Goal: Task Accomplishment & Management: Use online tool/utility

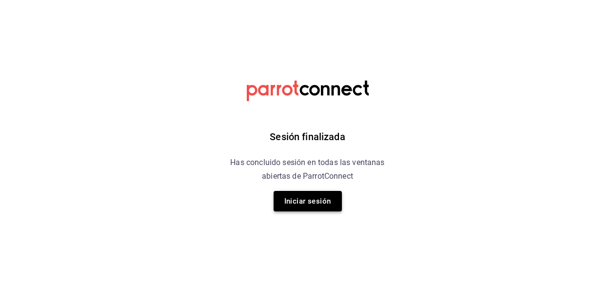
click at [315, 196] on button "Iniciar sesión" at bounding box center [308, 201] width 68 height 20
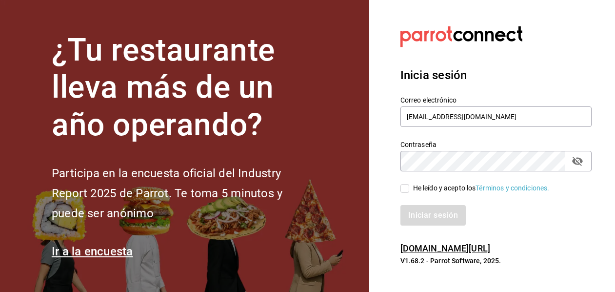
click at [407, 191] on input "He leído y acepto los Términos y condiciones." at bounding box center [404, 188] width 9 height 9
checkbox input "true"
click at [422, 209] on button "Iniciar sesión" at bounding box center [433, 215] width 66 height 20
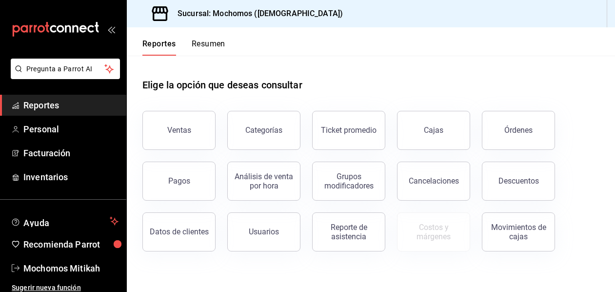
click at [163, 135] on button "Ventas" at bounding box center [178, 130] width 73 height 39
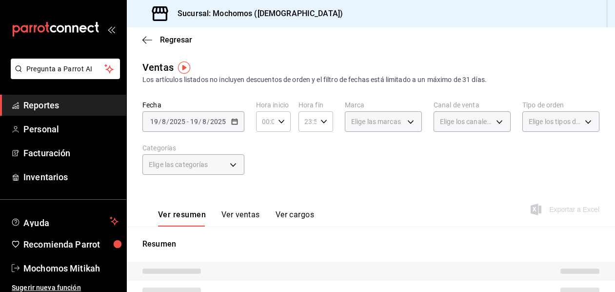
click at [238, 120] on div "2025-08-19 19 / 8 / 2025 - 2025-08-19 19 / 8 / 2025" at bounding box center [193, 121] width 102 height 20
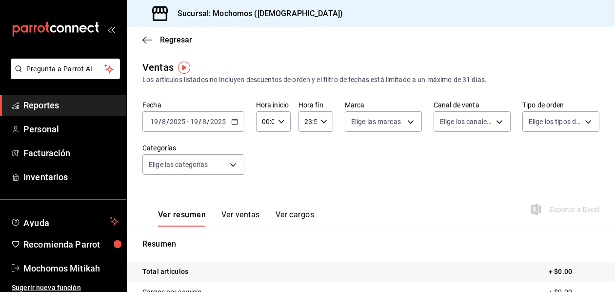
click at [233, 123] on icon "button" at bounding box center [234, 121] width 7 height 7
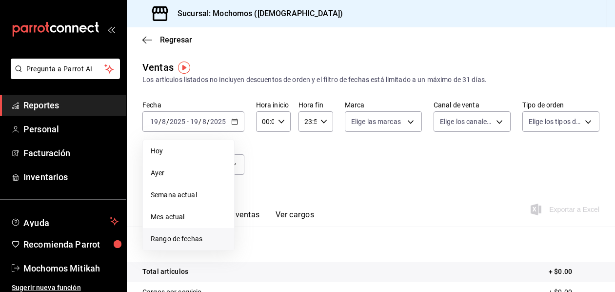
click at [213, 237] on span "Rango de fechas" at bounding box center [189, 239] width 76 height 10
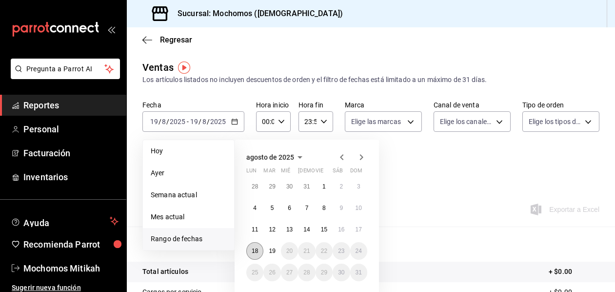
drag, startPoint x: 253, startPoint y: 256, endPoint x: 264, endPoint y: 253, distance: 11.6
click at [253, 255] on button "18" at bounding box center [254, 251] width 17 height 18
click at [275, 251] on abbr "19" at bounding box center [272, 250] width 6 height 7
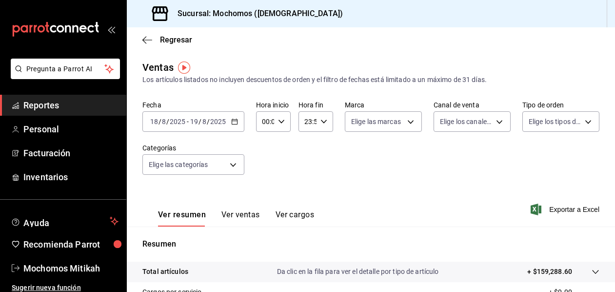
click at [284, 123] on div "00:00 Hora inicio" at bounding box center [273, 121] width 35 height 20
click at [264, 169] on span "05" at bounding box center [263, 166] width 1 height 8
type input "05:00"
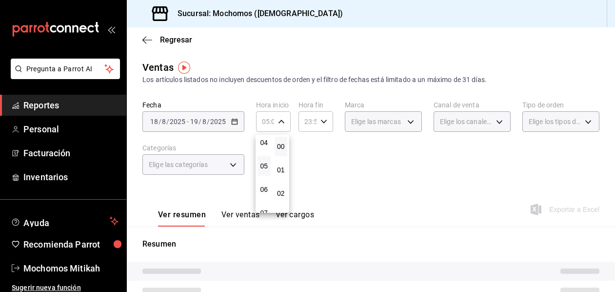
click at [319, 120] on div at bounding box center [307, 146] width 615 height 292
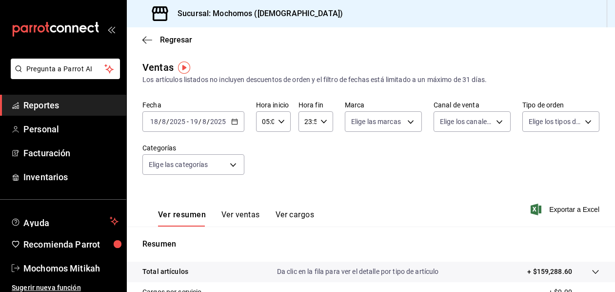
click at [319, 120] on div "00 01 02 03 04 05 06 07 08 09 10 11 12 13 14 15 16 17 18 19 20 21 22 23 00 01 0…" at bounding box center [307, 147] width 615 height 289
click at [321, 120] on icon "button" at bounding box center [323, 121] width 7 height 7
click at [305, 167] on span "05" at bounding box center [305, 166] width 1 height 8
click at [323, 149] on span "00" at bounding box center [322, 146] width 1 height 8
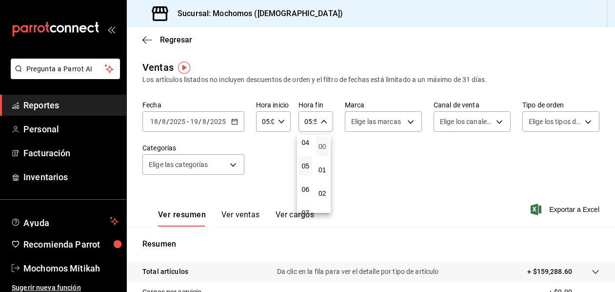
type input "05:00"
click at [548, 210] on div at bounding box center [307, 146] width 615 height 292
click at [566, 207] on span "Exportar a Excel" at bounding box center [566, 209] width 67 height 12
